Goal: Task Accomplishment & Management: Complete application form

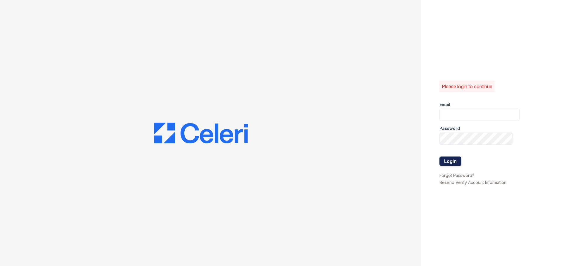
type input "david@jascola.com"
click at [448, 159] on button "Login" at bounding box center [451, 161] width 22 height 9
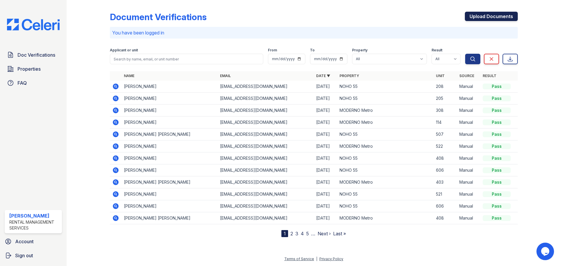
click at [491, 13] on link "Upload Documents" at bounding box center [491, 16] width 53 height 9
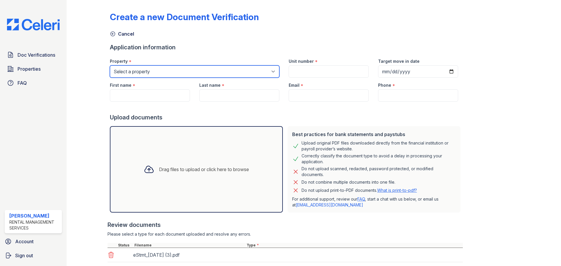
click at [154, 75] on select "Select a property MODERNO Metro NOHO 55" at bounding box center [195, 71] width 170 height 12
select select "44"
click at [110, 65] on select "Select a property MODERNO Metro NOHO 55" at bounding box center [195, 71] width 170 height 12
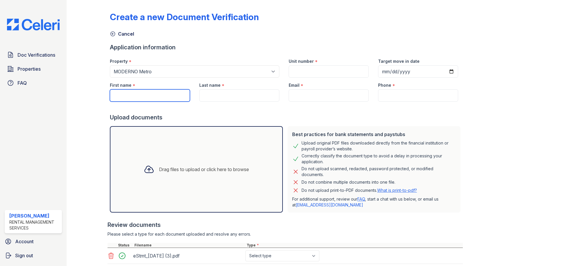
click at [128, 91] on input "First name" at bounding box center [150, 95] width 80 height 12
paste input "Ronald Kabuye"
type input "[PERSON_NAME]"
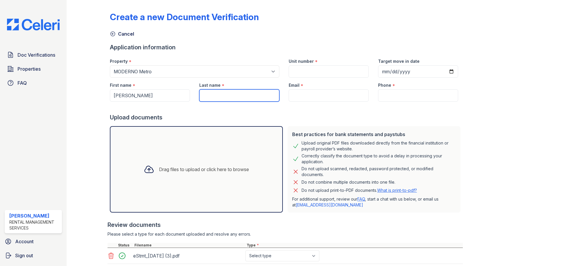
paste input "Kabuye"
type input "Kabuye"
type input "r"
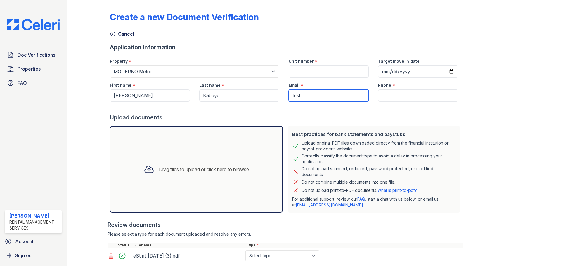
type input "[EMAIL_ADDRESS][DOMAIN_NAME]"
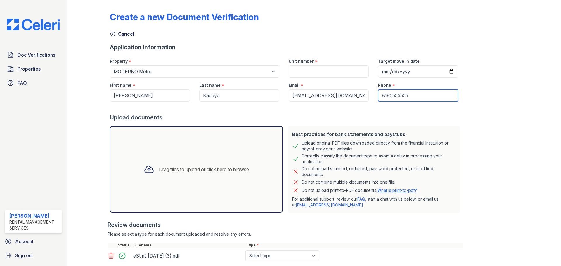
type input "8185555555"
click at [313, 74] on input "Unit number" at bounding box center [329, 71] width 80 height 12
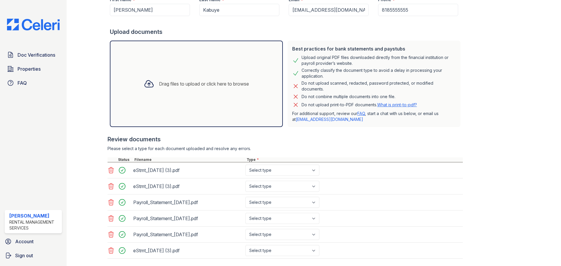
scroll to position [117, 0]
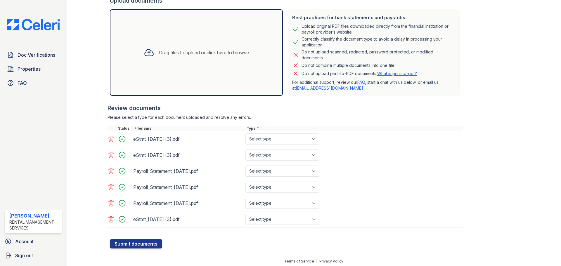
type input "506"
click at [272, 141] on select "Select type Paystub Bank Statement Offer Letter Tax Documents Benefit Award Let…" at bounding box center [283, 139] width 74 height 11
select select "bank_statement"
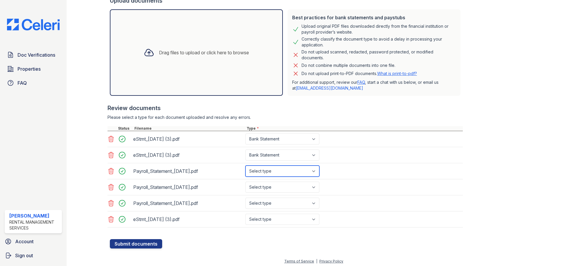
select select "bank_statement"
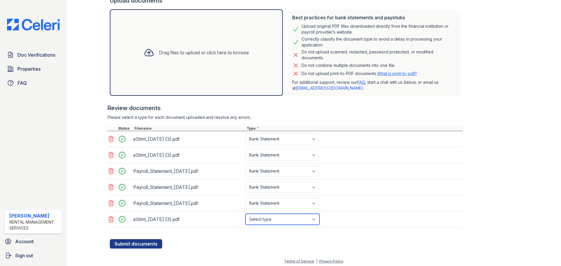
select select "bank_statement"
select select "paystub"
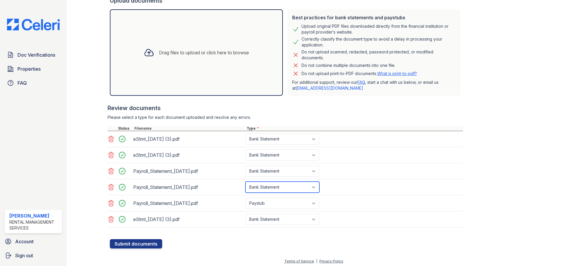
select select "paystub"
click at [146, 241] on button "Submit documents" at bounding box center [136, 243] width 52 height 9
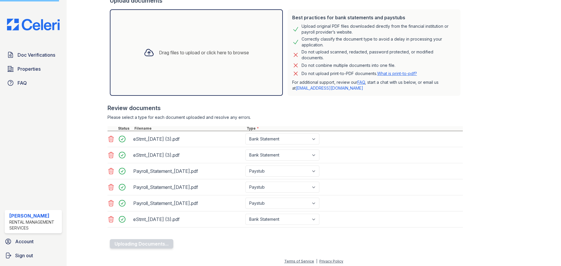
scroll to position [29, 0]
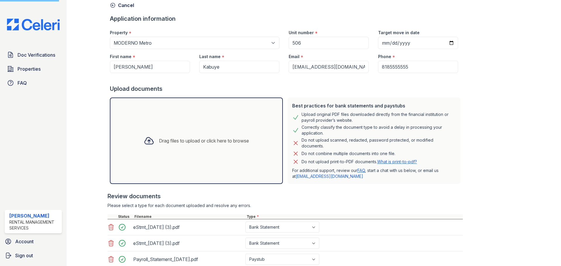
drag, startPoint x: 436, startPoint y: 76, endPoint x: 421, endPoint y: -13, distance: 90.4
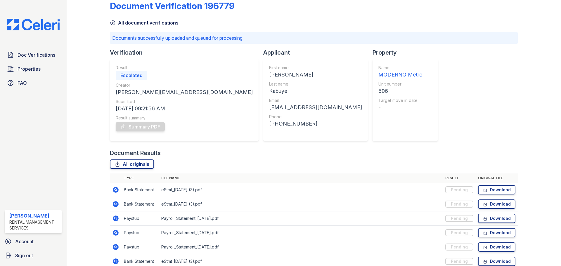
drag, startPoint x: 398, startPoint y: 111, endPoint x: 401, endPoint y: 134, distance: 23.8
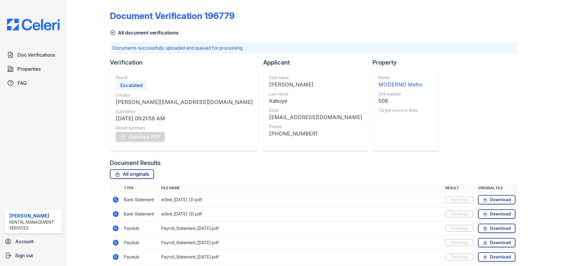
drag, startPoint x: 384, startPoint y: 106, endPoint x: 377, endPoint y: 68, distance: 38.9
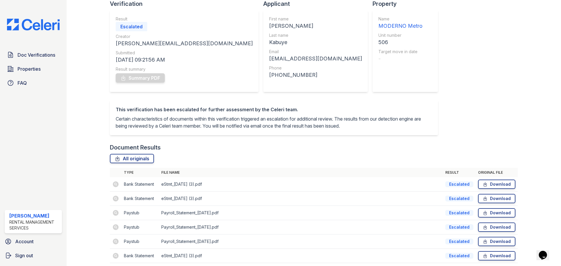
scroll to position [73, 0]
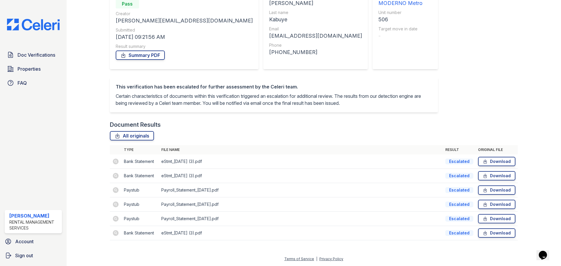
click at [446, 100] on div "Document Verification 196779 All document verifications Verification Result Pas…" at bounding box center [314, 91] width 408 height 310
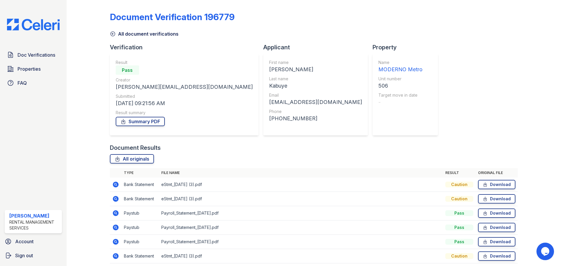
scroll to position [23, 0]
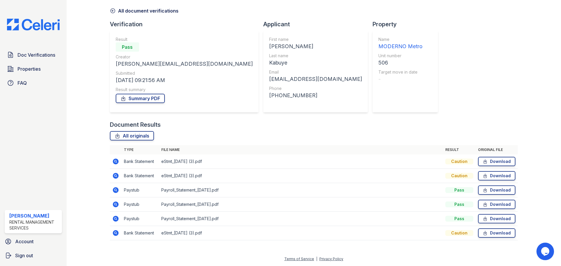
click at [114, 161] on icon at bounding box center [116, 162] width 6 height 6
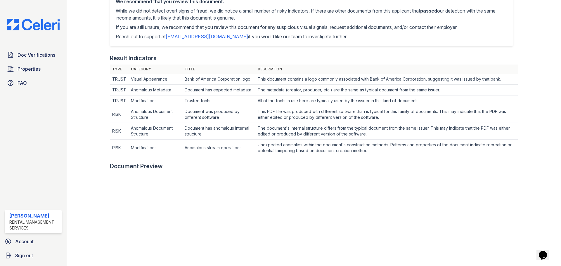
scroll to position [175, 0]
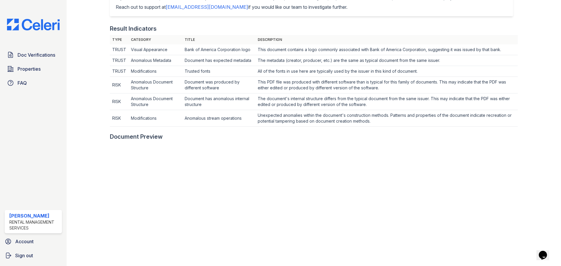
click at [384, 80] on td "This PDF file was produced with different software than is typical for this fam…" at bounding box center [387, 85] width 262 height 17
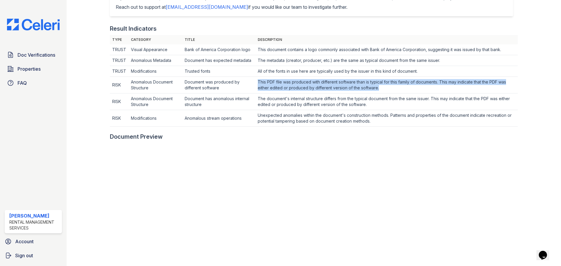
click at [384, 80] on td "This PDF file was produced with different software than is typical for this fam…" at bounding box center [387, 85] width 262 height 17
